Goal: Task Accomplishment & Management: Use online tool/utility

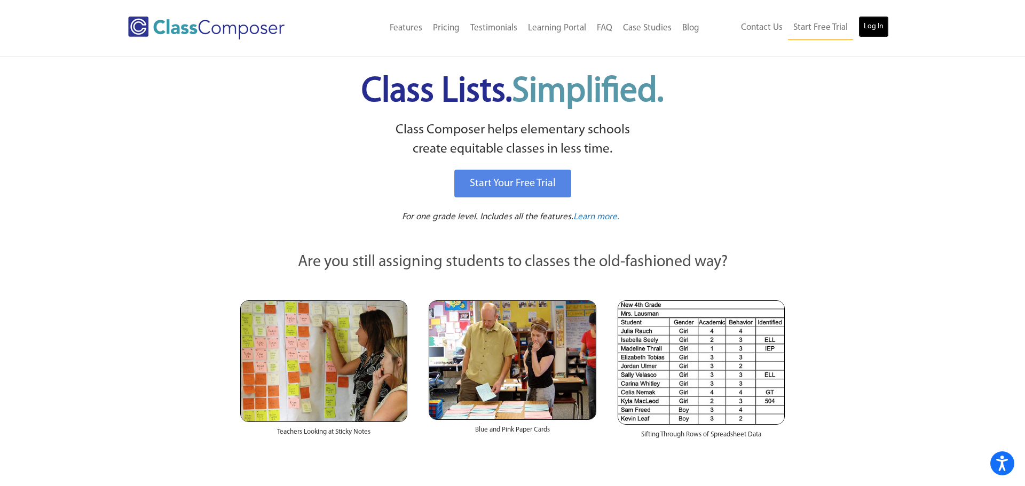
click at [878, 25] on link "Log In" at bounding box center [874, 26] width 30 height 21
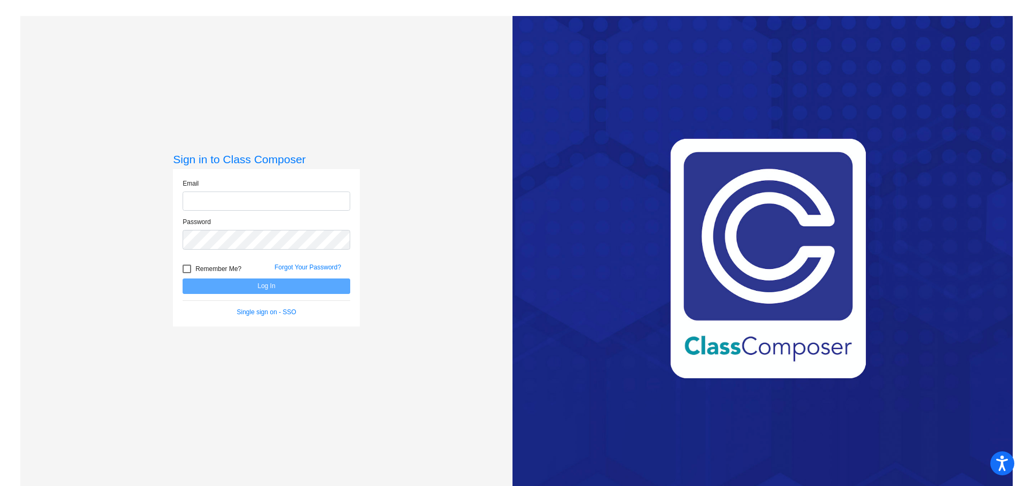
type input "naomi_baker@lkstevens.wednet.edu"
click at [316, 284] on button "Log In" at bounding box center [267, 286] width 168 height 15
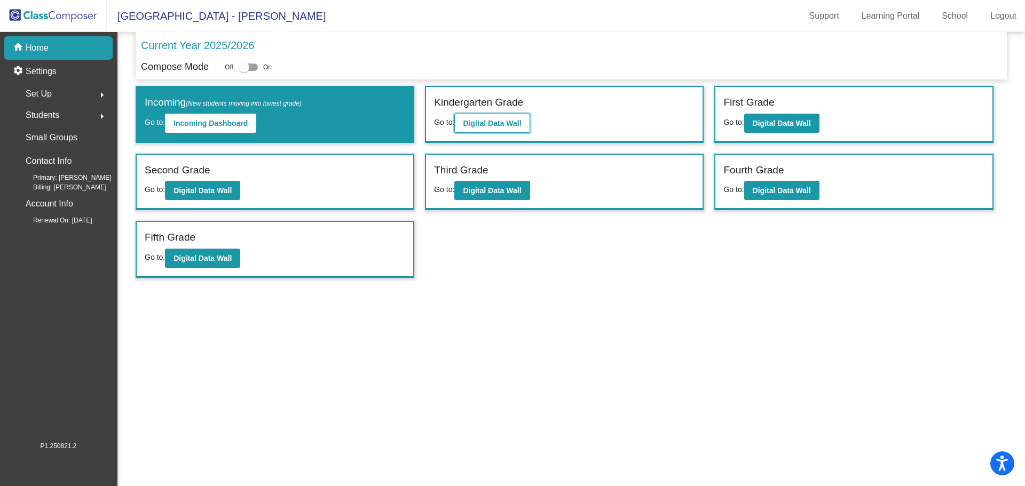
click at [492, 121] on b "Digital Data Wall" at bounding box center [492, 123] width 58 height 9
click at [160, 48] on p "Current Year 2025/2026" at bounding box center [197, 45] width 113 height 16
click at [49, 74] on p "Settings" at bounding box center [41, 71] width 31 height 13
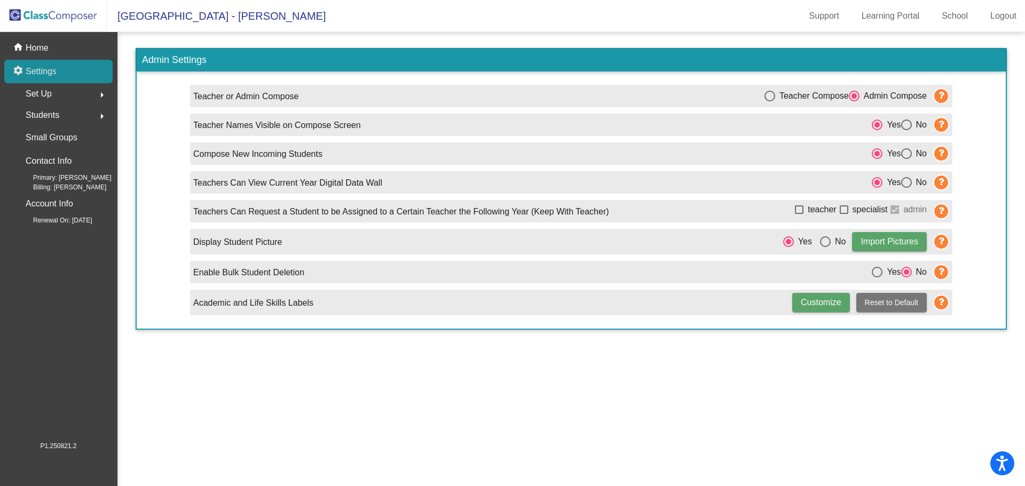
click at [49, 74] on p "Settings" at bounding box center [41, 71] width 31 height 13
click at [48, 50] on div "home Home" at bounding box center [58, 47] width 108 height 23
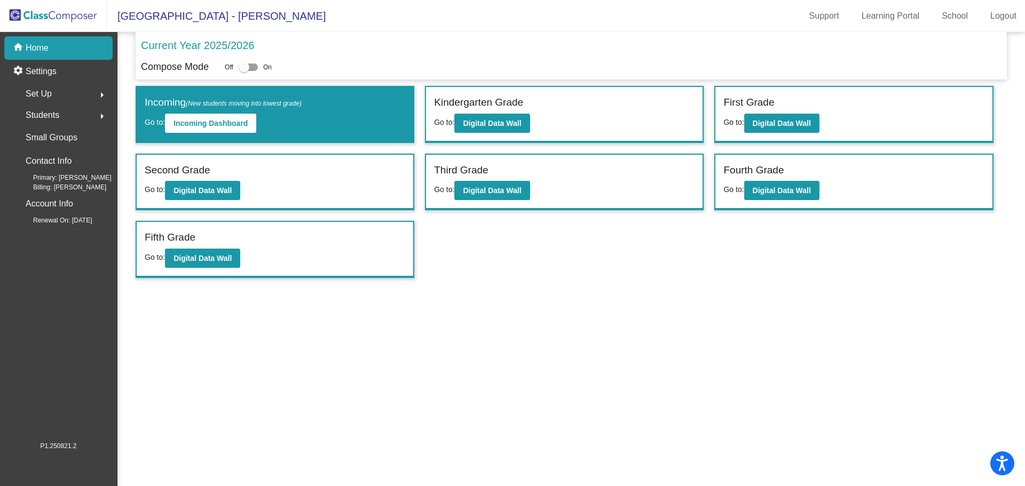
click at [203, 42] on p "Current Year 2025/2026" at bounding box center [197, 45] width 113 height 16
click at [492, 125] on b "Digital Data Wall" at bounding box center [492, 123] width 58 height 9
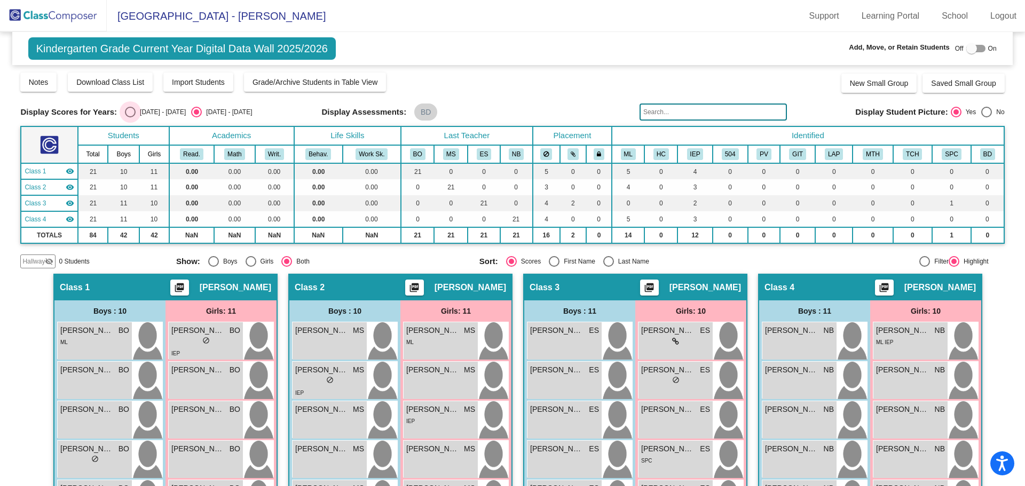
click at [125, 114] on div "Select an option" at bounding box center [130, 112] width 11 height 11
click at [130, 117] on input "2024 - 2025" at bounding box center [130, 117] width 1 height 1
radio input "true"
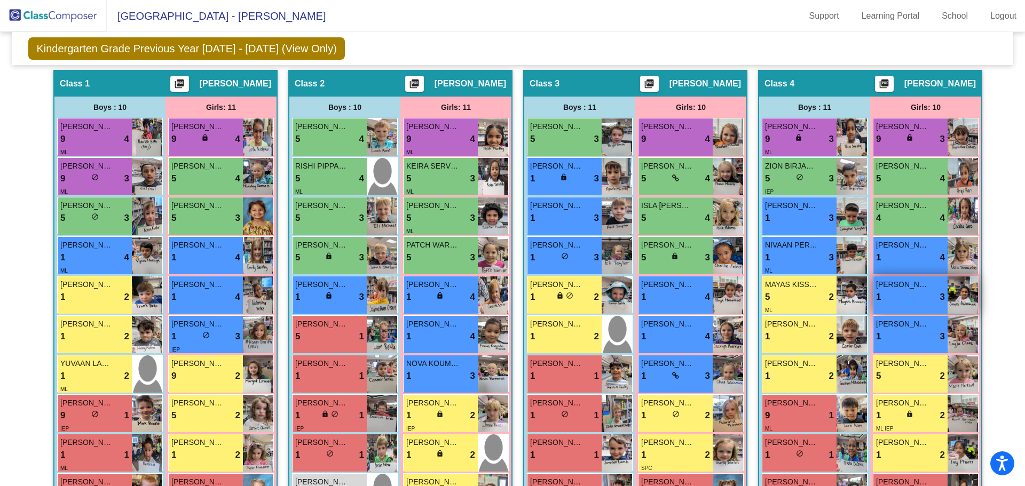
scroll to position [215, 0]
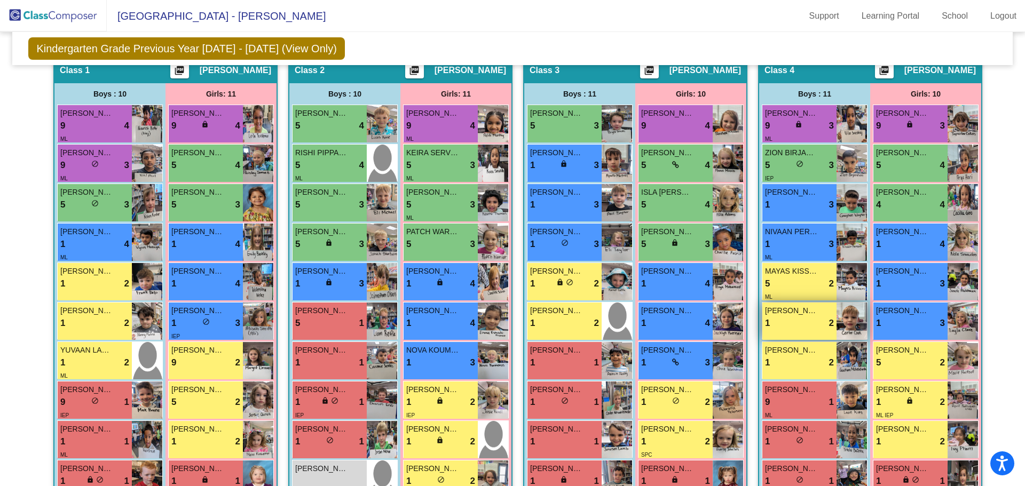
click at [852, 331] on img at bounding box center [852, 321] width 30 height 37
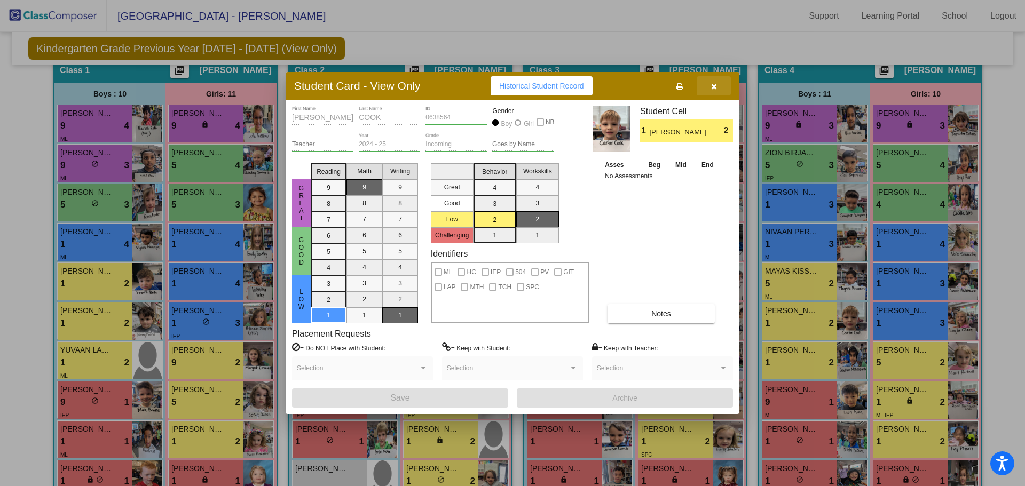
click at [713, 86] on icon "button" at bounding box center [714, 86] width 6 height 7
